Goal: Task Accomplishment & Management: Manage account settings

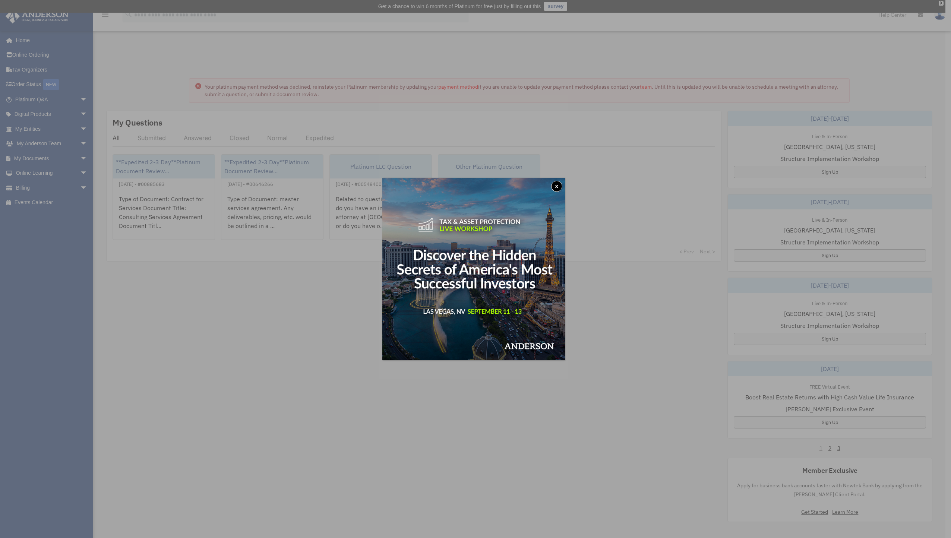
click at [558, 186] on button "x" at bounding box center [556, 186] width 11 height 11
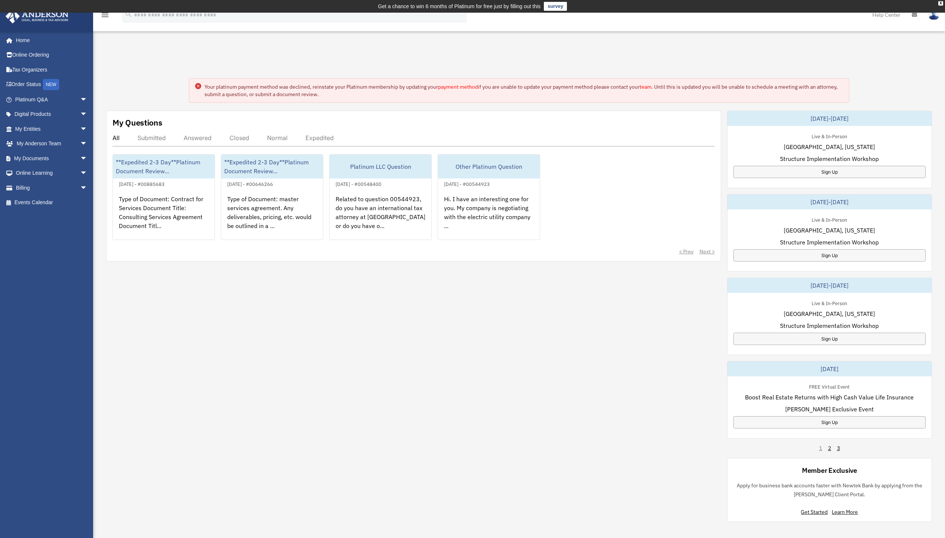
click at [450, 86] on link "payment method" at bounding box center [458, 86] width 40 height 7
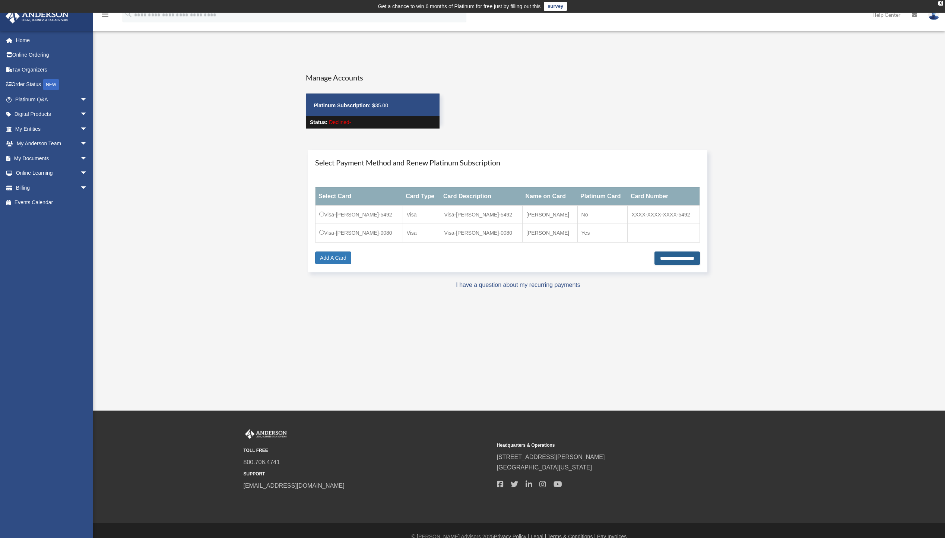
click at [673, 256] on input "**********" at bounding box center [677, 257] width 45 height 13
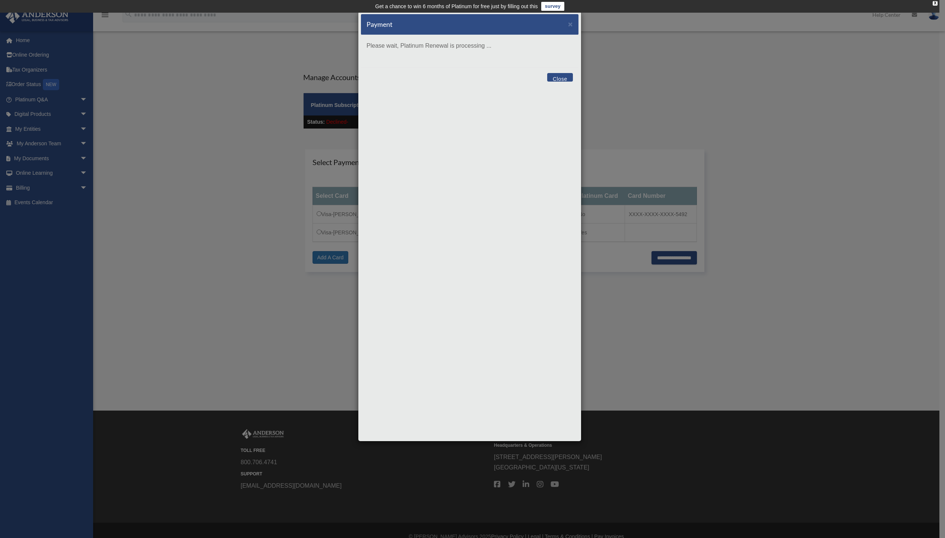
click at [559, 77] on button "Close" at bounding box center [560, 77] width 26 height 9
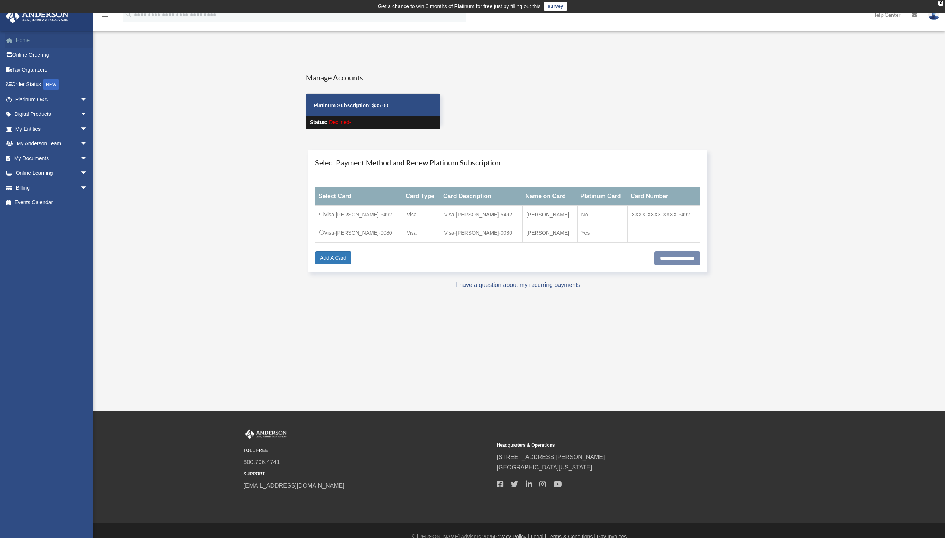
click at [20, 40] on link "Home" at bounding box center [52, 40] width 94 height 15
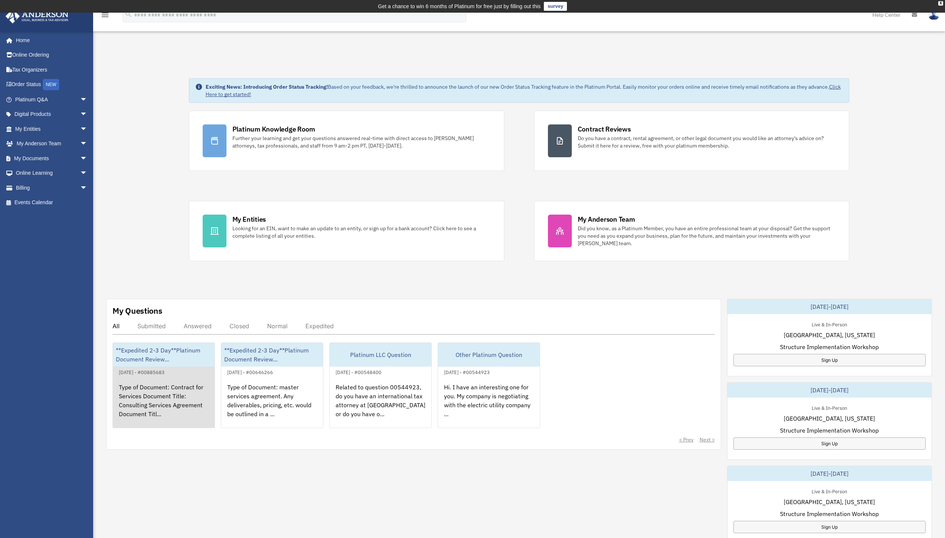
click at [150, 406] on div "Type of Document: Contract for Services Document Title: Consulting Services Agr…" at bounding box center [164, 406] width 102 height 58
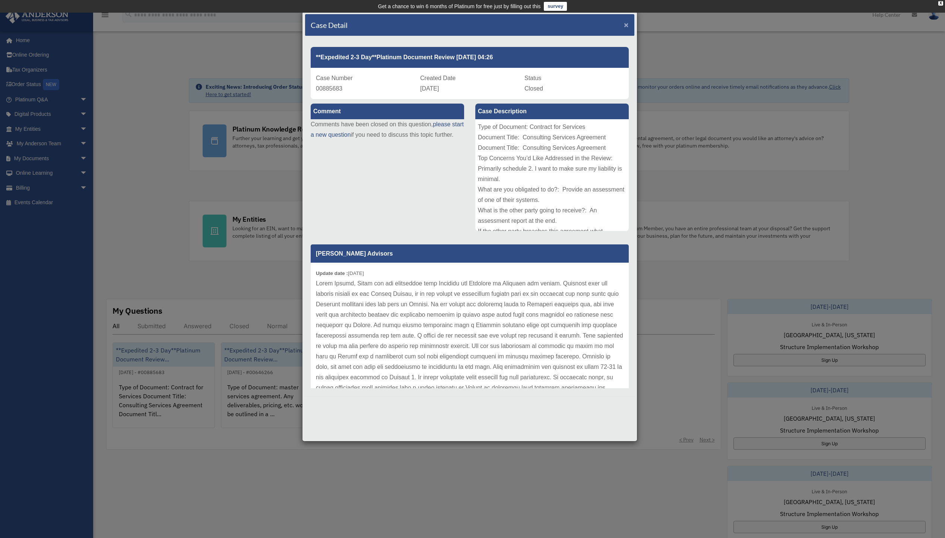
click at [627, 25] on span "×" at bounding box center [626, 24] width 5 height 9
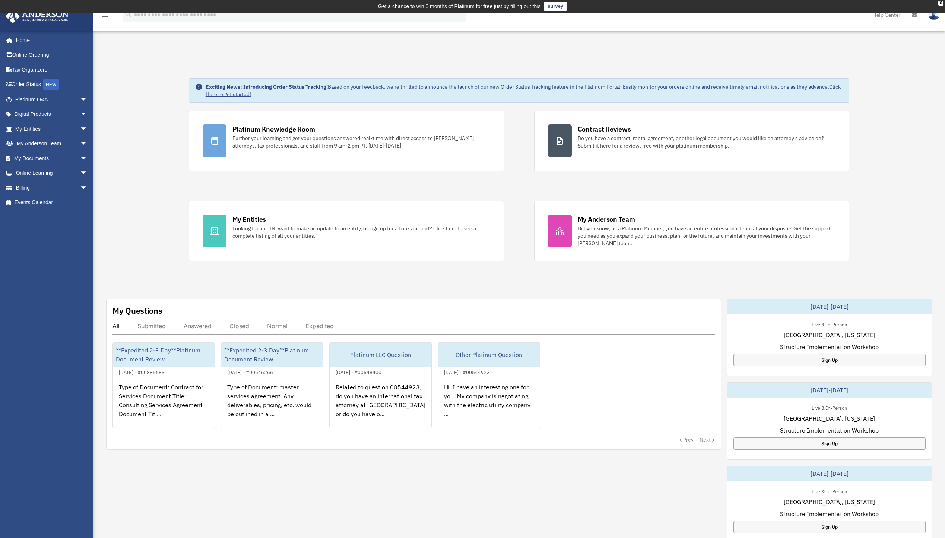
click at [139, 283] on div "Exciting News: Introducing Order Status Tracking! Based on your feedback, we're…" at bounding box center [519, 394] width 863 height 669
click at [936, 16] on img at bounding box center [933, 14] width 11 height 11
click at [786, 64] on link "Logout" at bounding box center [822, 64] width 75 height 15
